Goal: Use online tool/utility: Use online tool/utility

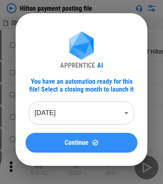
click at [79, 148] on button "Continue" at bounding box center [82, 143] width 112 height 20
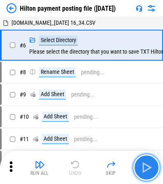
click at [134, 164] on img "button" at bounding box center [146, 167] width 13 height 13
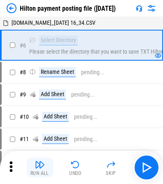
click at [34, 167] on button "Run All" at bounding box center [40, 168] width 26 height 20
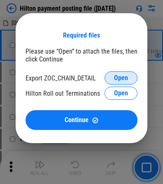
click at [114, 75] on span "Open" at bounding box center [121, 78] width 14 height 7
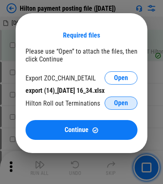
click at [125, 109] on button "Open" at bounding box center [121, 103] width 33 height 13
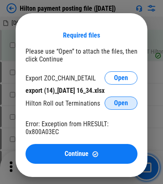
click at [118, 106] on span "Open" at bounding box center [121, 103] width 14 height 7
click at [106, 100] on button "Open" at bounding box center [121, 103] width 33 height 13
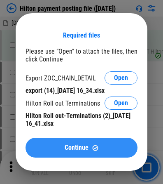
click at [77, 141] on button "Continue" at bounding box center [82, 148] width 112 height 20
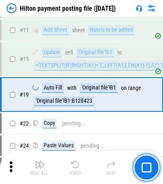
scroll to position [136, 0]
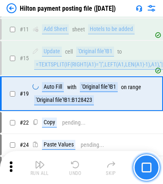
click at [134, 164] on img "button" at bounding box center [147, 168] width 10 height 10
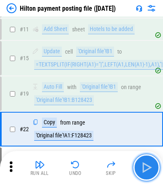
click at [134, 169] on img "button" at bounding box center [146, 167] width 13 height 13
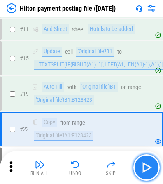
click at [134, 169] on img "button" at bounding box center [146, 167] width 13 height 13
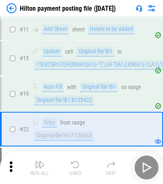
click at [134, 169] on div "Run All Undo Skip" at bounding box center [82, 167] width 155 height 26
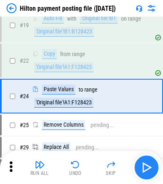
scroll to position [207, 0]
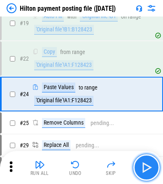
click at [134, 169] on img "button" at bounding box center [146, 167] width 13 height 13
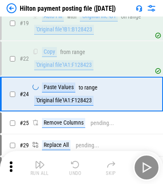
click at [134, 169] on div "Run All Undo Skip" at bounding box center [82, 167] width 155 height 26
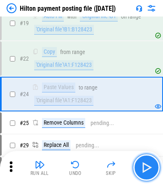
click at [134, 169] on img "button" at bounding box center [146, 167] width 13 height 13
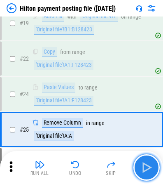
click at [134, 169] on img "button" at bounding box center [146, 167] width 13 height 13
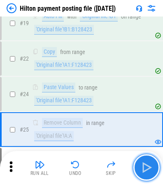
click at [134, 169] on img "button" at bounding box center [146, 167] width 13 height 13
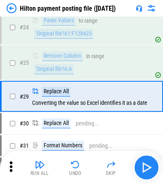
scroll to position [276, 0]
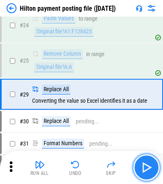
click at [134, 169] on img "button" at bounding box center [146, 167] width 13 height 13
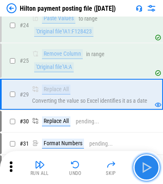
click at [134, 173] on button "button" at bounding box center [147, 167] width 26 height 26
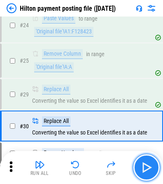
click at [134, 170] on button "button" at bounding box center [147, 167] width 26 height 26
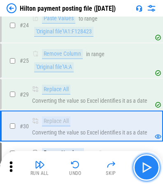
click at [134, 161] on button "button" at bounding box center [147, 167] width 26 height 26
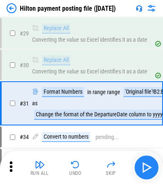
scroll to position [345, 0]
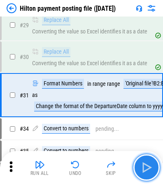
click at [134, 161] on button "button" at bounding box center [147, 167] width 26 height 26
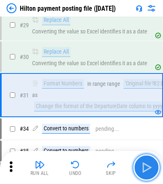
click at [134, 161] on button "button" at bounding box center [147, 167] width 26 height 26
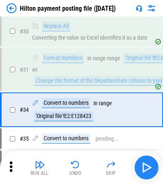
scroll to position [385, 0]
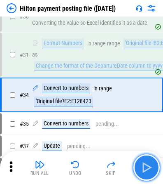
click at [134, 161] on button "button" at bounding box center [147, 167] width 26 height 26
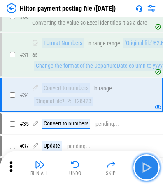
click at [134, 161] on button "button" at bounding box center [147, 167] width 26 height 26
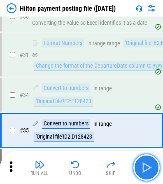
click at [134, 161] on button "button" at bounding box center [147, 167] width 26 height 26
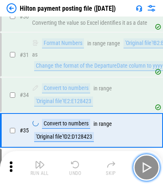
click at [134, 161] on button "button" at bounding box center [147, 167] width 26 height 26
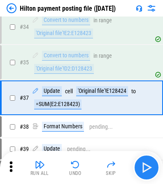
scroll to position [456, 0]
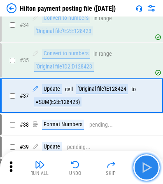
click at [134, 161] on button "button" at bounding box center [147, 167] width 26 height 26
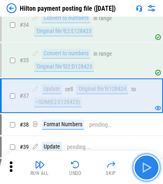
click at [134, 161] on button "button" at bounding box center [147, 167] width 26 height 26
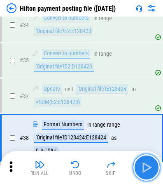
click at [134, 161] on button "button" at bounding box center [147, 167] width 26 height 26
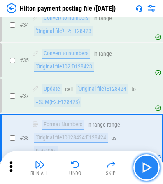
click at [134, 161] on button "button" at bounding box center [147, 167] width 26 height 26
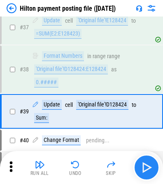
scroll to position [526, 0]
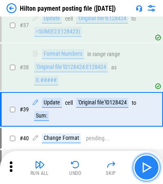
click at [134, 167] on button "button" at bounding box center [147, 167] width 26 height 26
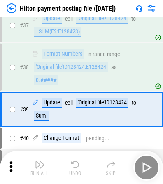
click at [134, 167] on div "Run All Undo Skip" at bounding box center [82, 167] width 155 height 26
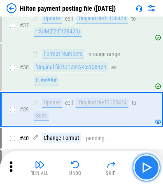
click at [134, 167] on button "button" at bounding box center [147, 167] width 26 height 26
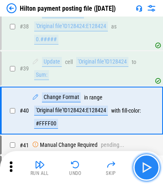
click at [134, 167] on button "button" at bounding box center [147, 167] width 26 height 26
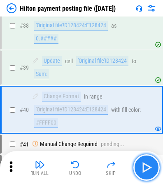
click at [134, 167] on button "button" at bounding box center [147, 167] width 26 height 26
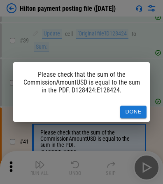
scroll to position [626, 0]
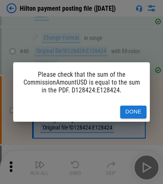
click at [134, 168] on div "Please check that the sum of the CommissionAmountUSD is equal to the sum in the…" at bounding box center [81, 92] width 163 height 184
click at [134, 102] on div "Done" at bounding box center [81, 111] width 137 height 19
click at [134, 105] on div "Done" at bounding box center [81, 111] width 137 height 19
click at [134, 106] on button "Done" at bounding box center [133, 112] width 26 height 13
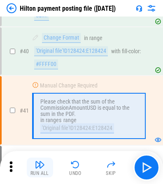
click at [38, 171] on div "Run All" at bounding box center [40, 173] width 19 height 5
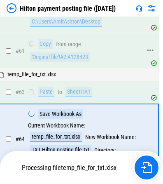
scroll to position [1095, 0]
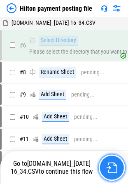
click at [107, 165] on img "button" at bounding box center [111, 167] width 11 height 11
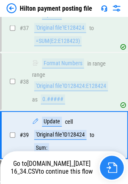
scroll to position [635, 0]
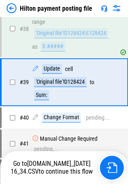
click at [48, 7] on div "Hilton payment posting file" at bounding box center [56, 9] width 73 height 8
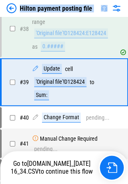
click at [48, 7] on div "Hilton payment posting file" at bounding box center [56, 9] width 73 height 8
copy div "Hilton payment posting file"
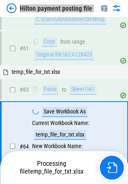
scroll to position [1284, 0]
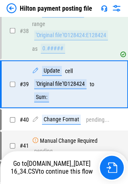
scroll to position [635, 0]
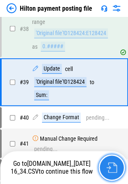
click at [111, 164] on button "button" at bounding box center [112, 167] width 26 height 26
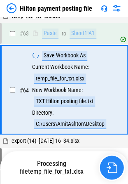
scroll to position [1284, 0]
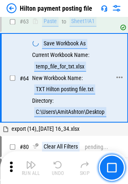
scroll to position [1284, 0]
